Goal: Find specific page/section: Find specific page/section

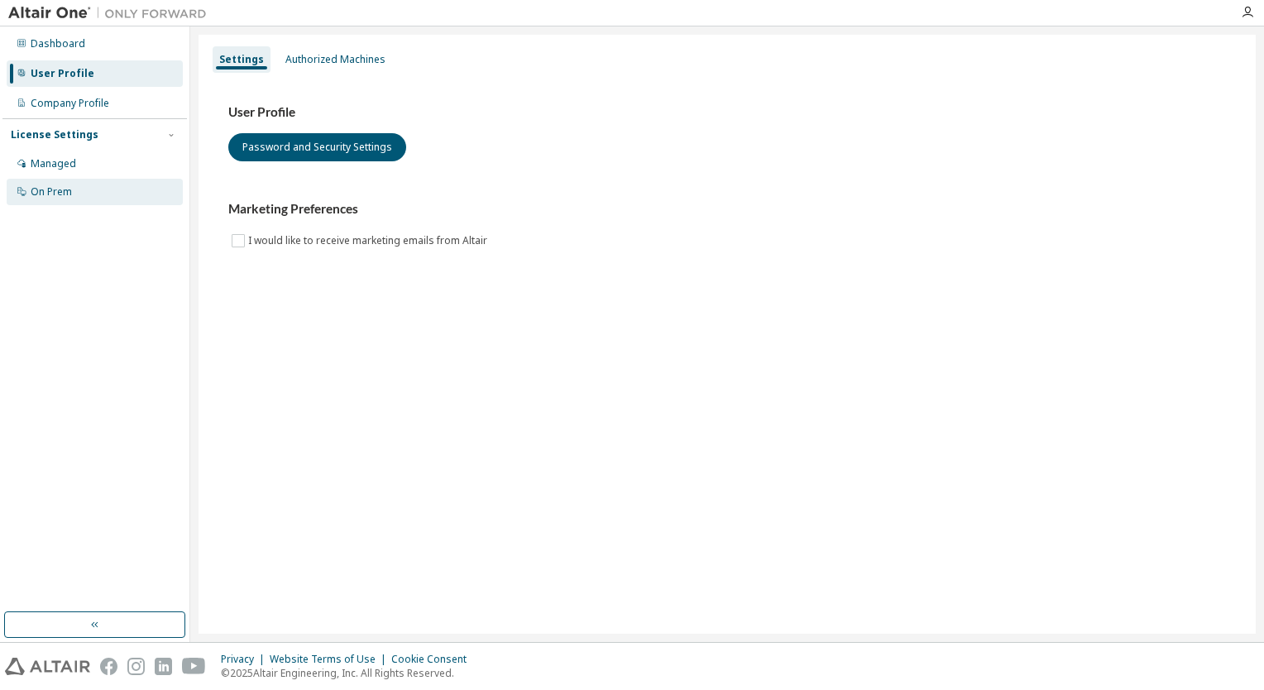
click at [155, 196] on div "On Prem" at bounding box center [95, 192] width 176 height 26
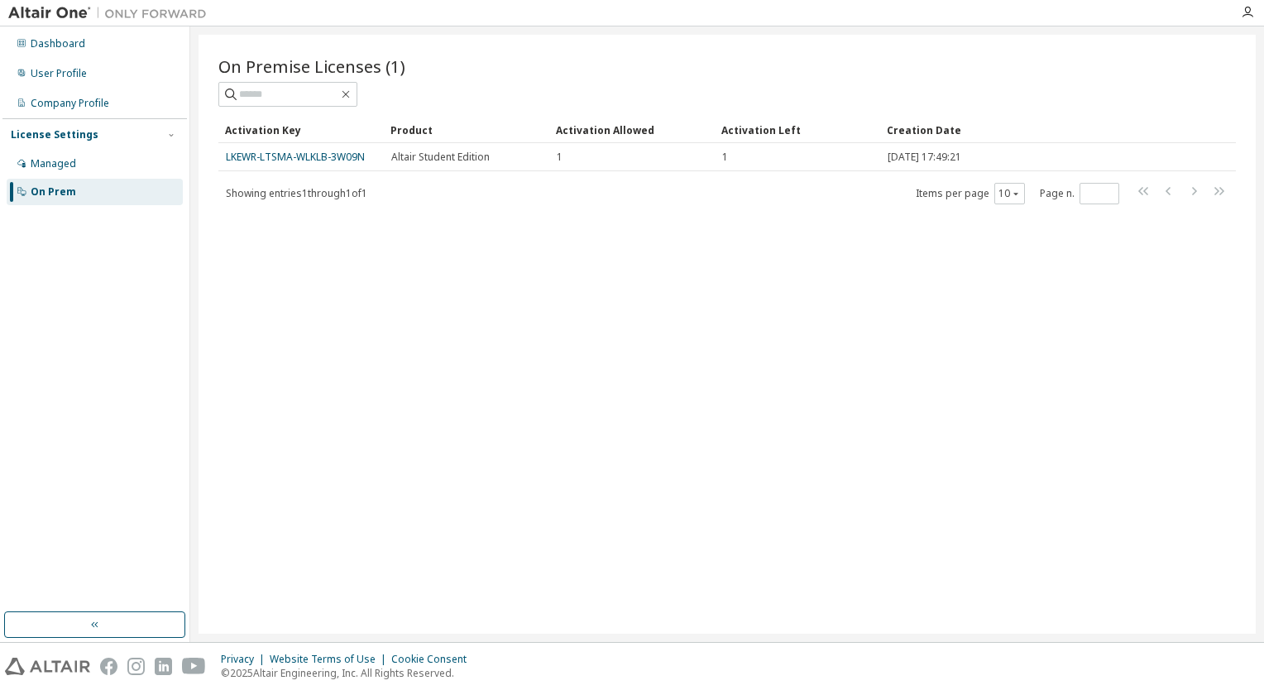
click at [63, 190] on div "On Prem" at bounding box center [53, 191] width 45 height 13
